Goal: Transaction & Acquisition: Book appointment/travel/reservation

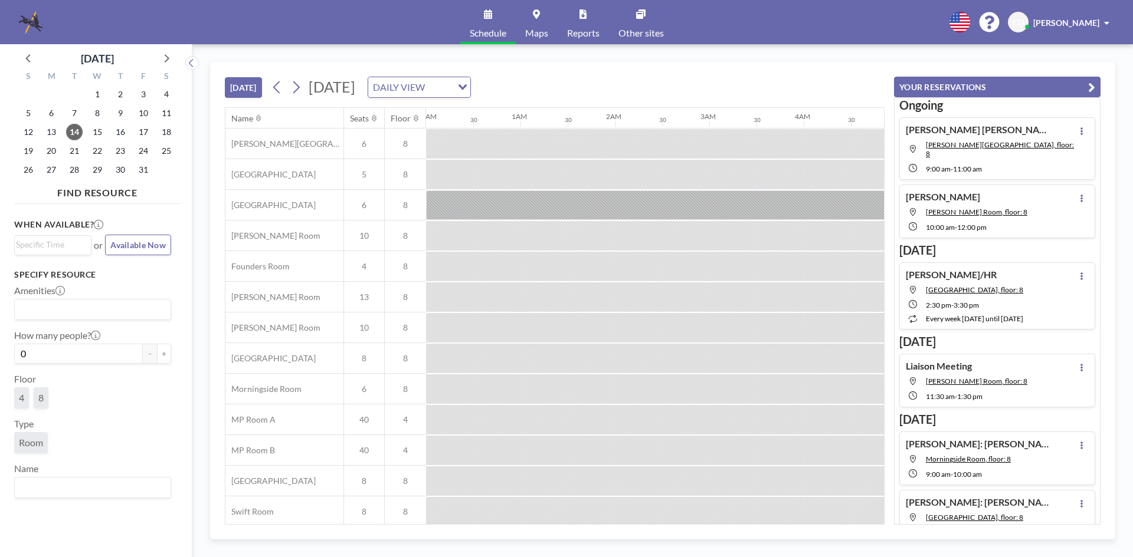
scroll to position [40, 755]
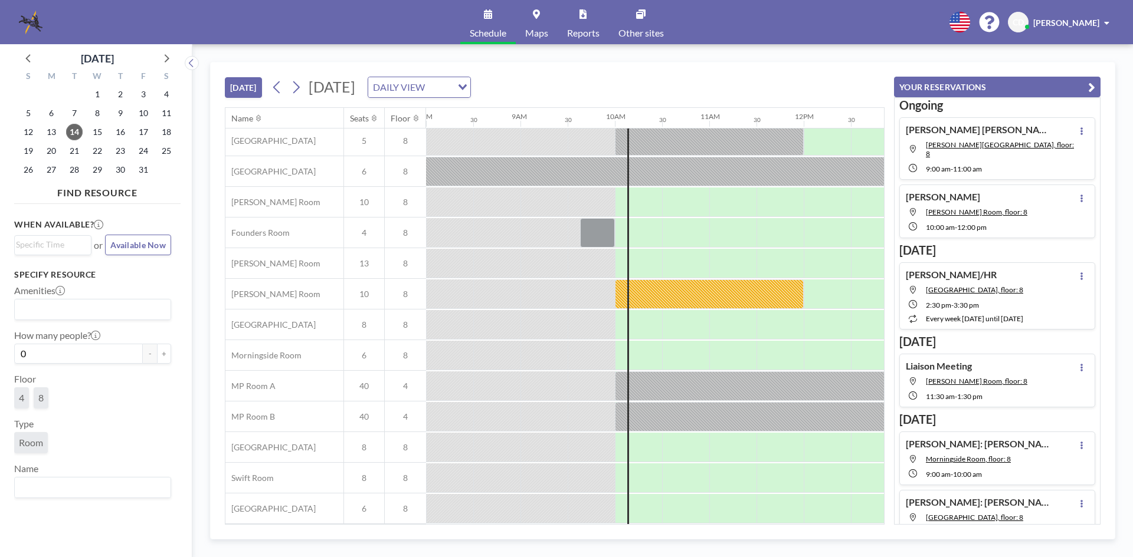
click at [68, 126] on div "14" at bounding box center [74, 132] width 23 height 19
click at [71, 134] on span "14" at bounding box center [74, 132] width 17 height 17
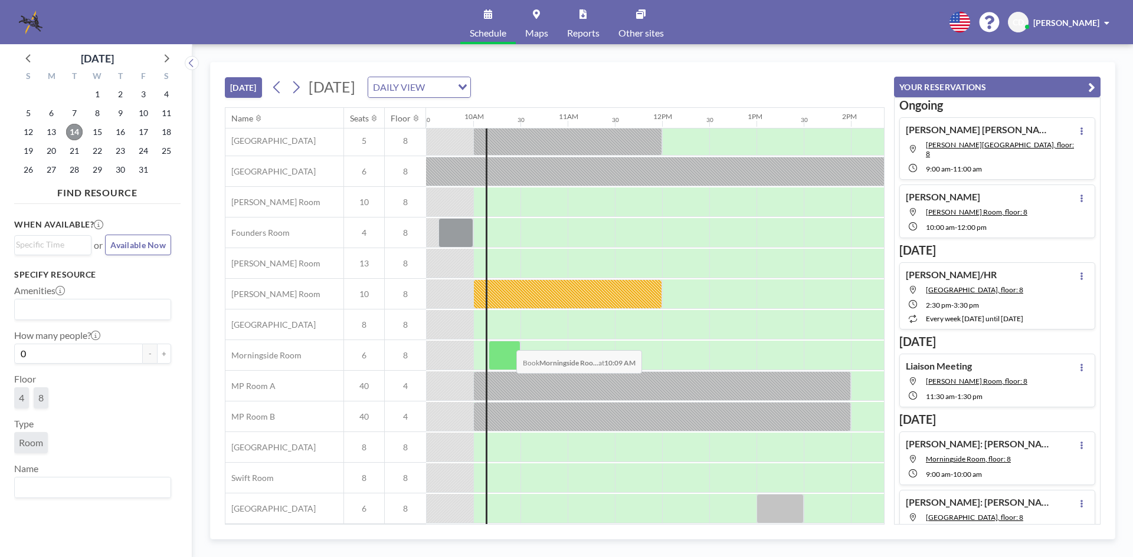
scroll to position [0, 897]
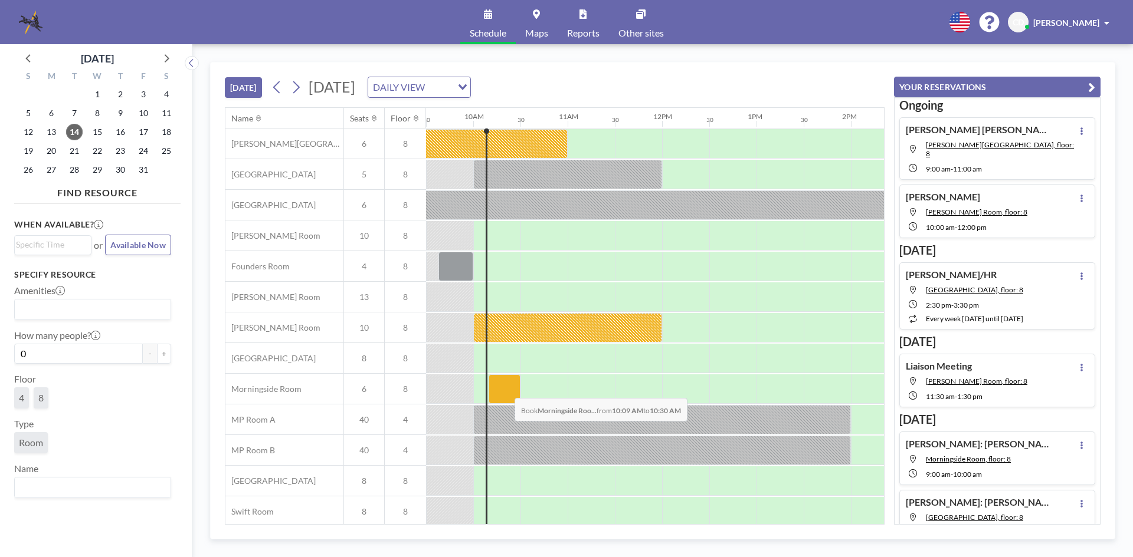
click at [505, 389] on div at bounding box center [504, 389] width 32 height 29
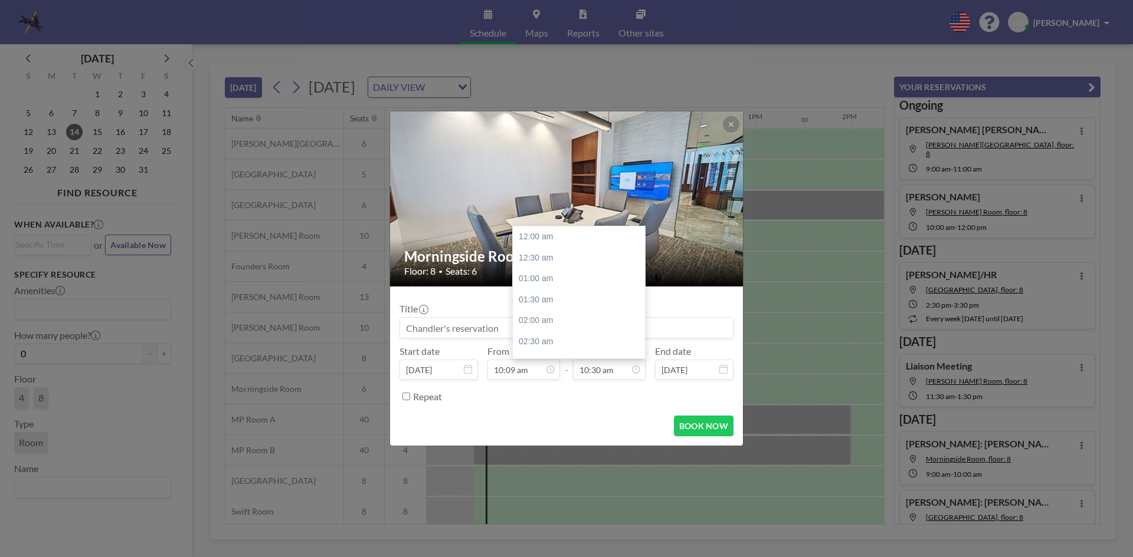
scroll to position [441, 0]
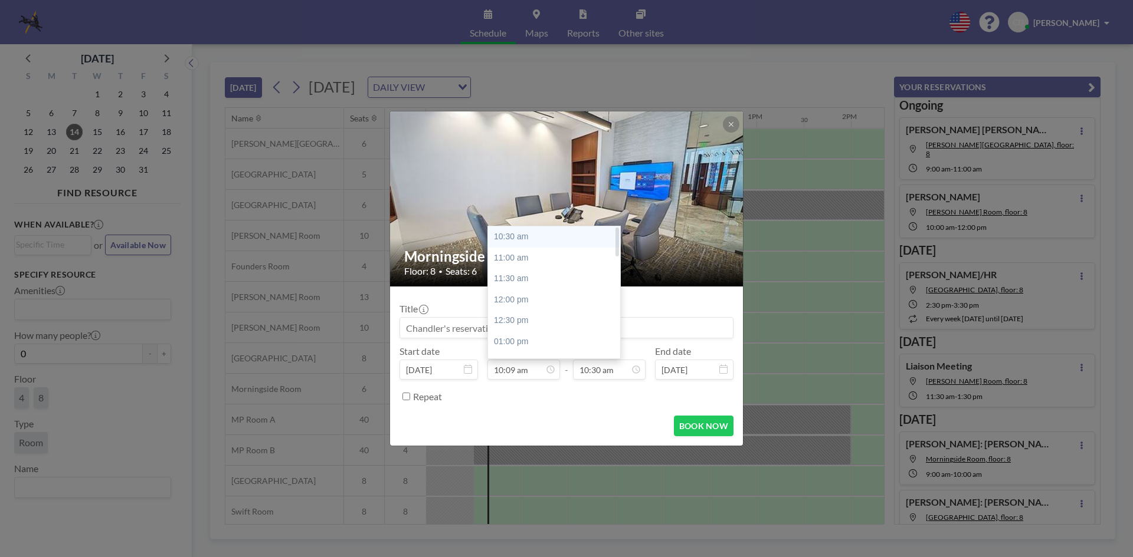
click at [518, 238] on div "10:30 am" at bounding box center [557, 237] width 138 height 21
type input "10:30 am"
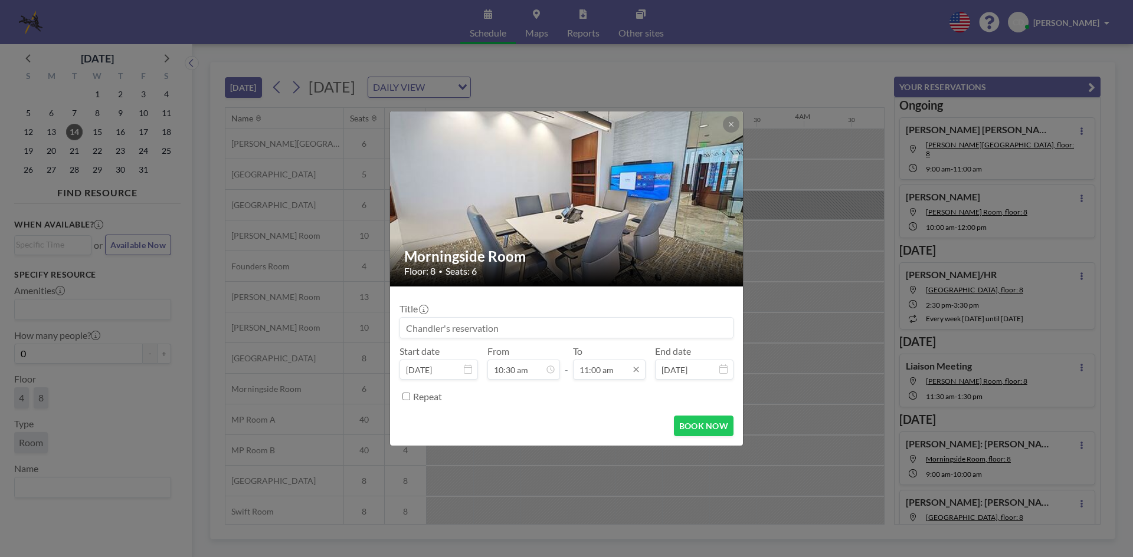
scroll to position [462, 0]
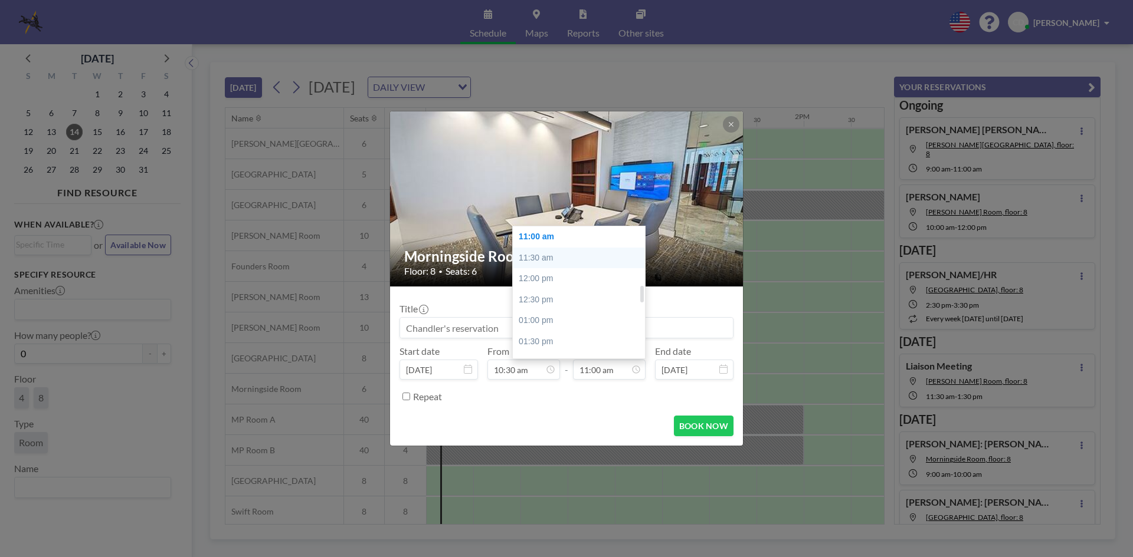
click at [582, 267] on div "11:30 am" at bounding box center [582, 258] width 138 height 21
type input "11:30 am"
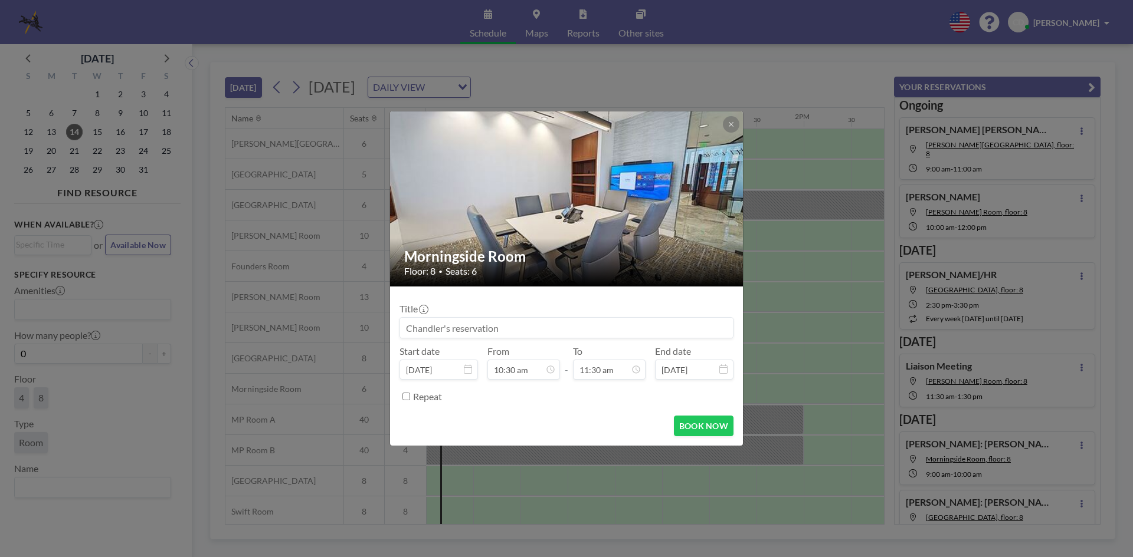
click at [579, 324] on input at bounding box center [566, 328] width 333 height 20
click at [473, 333] on input "[PERSON_NAME] [PERSON_NAME]" at bounding box center [566, 328] width 333 height 20
type input "[PERSON_NAME]: [PERSON_NAME]"
click at [691, 424] on button "BOOK NOW" at bounding box center [704, 426] width 60 height 21
